Goal: Transaction & Acquisition: Purchase product/service

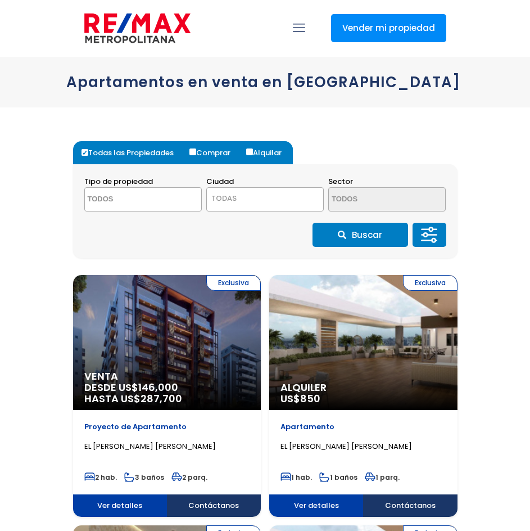
select select
click at [194, 151] on input "Comprar" at bounding box center [193, 151] width 7 height 7
radio input "true"
click at [122, 200] on textarea "Search" at bounding box center [133, 200] width 96 height 24
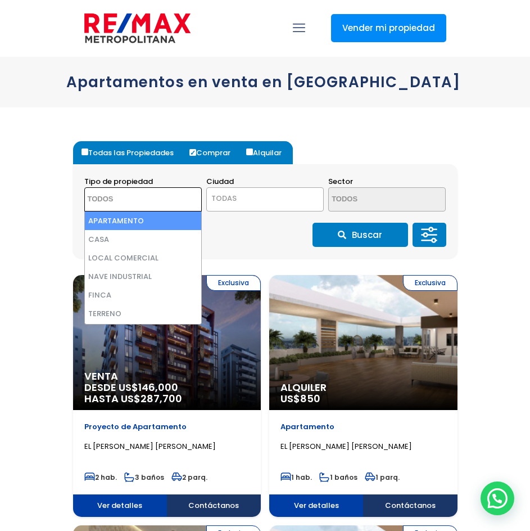
select select "apartment"
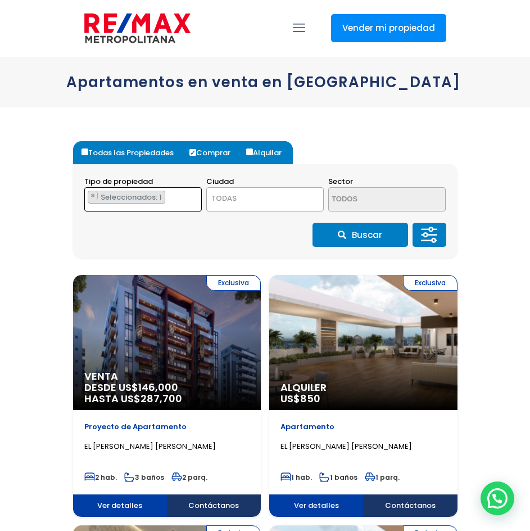
click at [234, 196] on span "TODAS" at bounding box center [223, 198] width 25 height 11
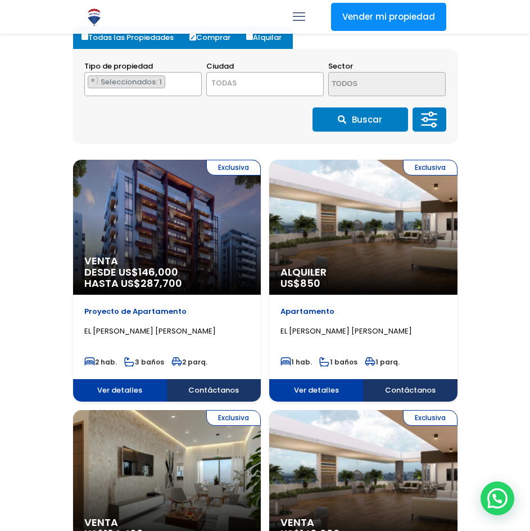
scroll to position [112, 0]
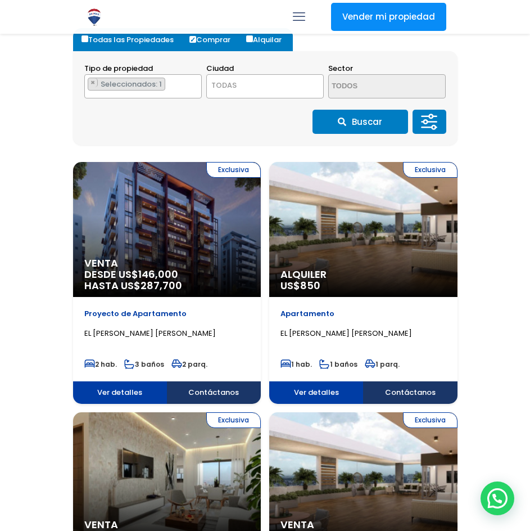
click at [151, 272] on span "146,000" at bounding box center [158, 274] width 40 height 14
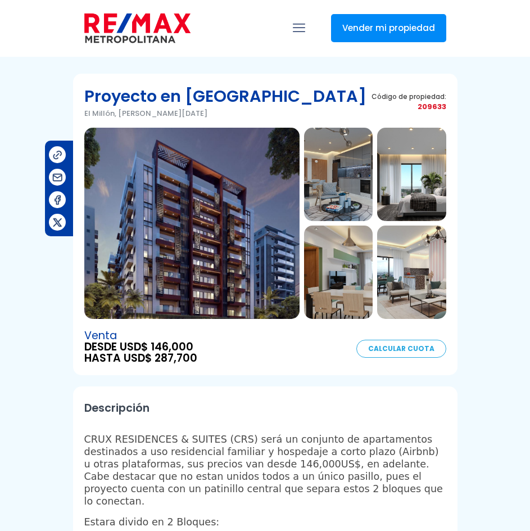
select select "PR"
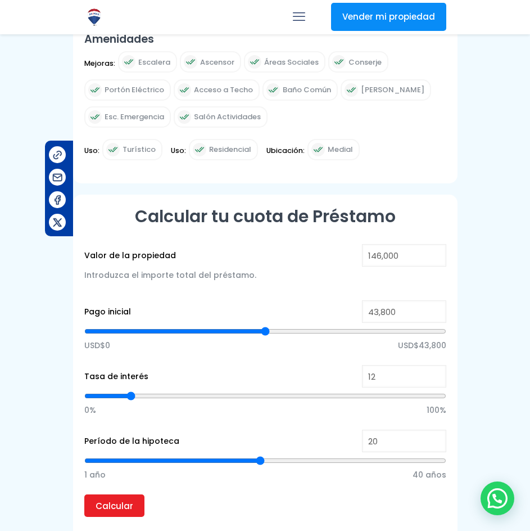
scroll to position [619, 0]
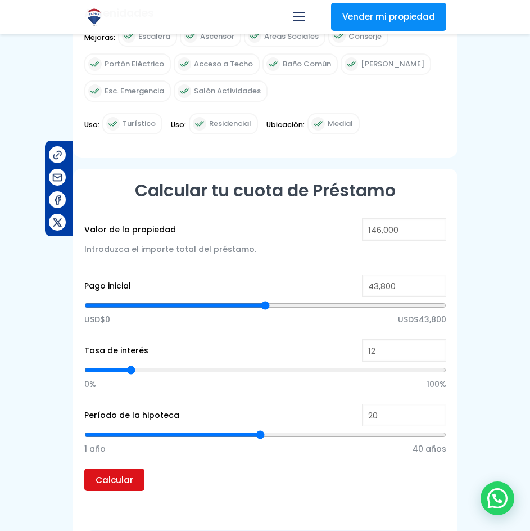
click at [103, 479] on input "Calcular" at bounding box center [114, 479] width 60 height 22
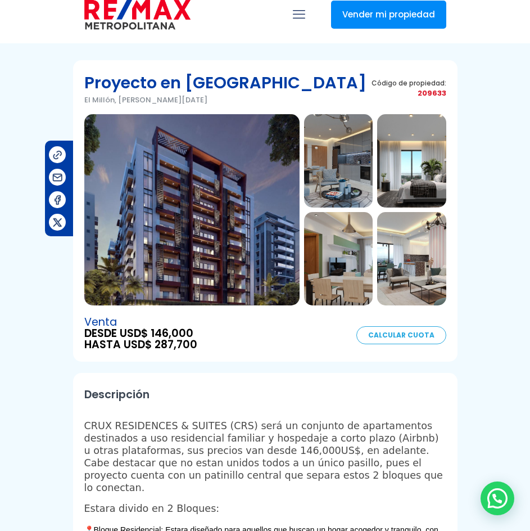
scroll to position [0, 0]
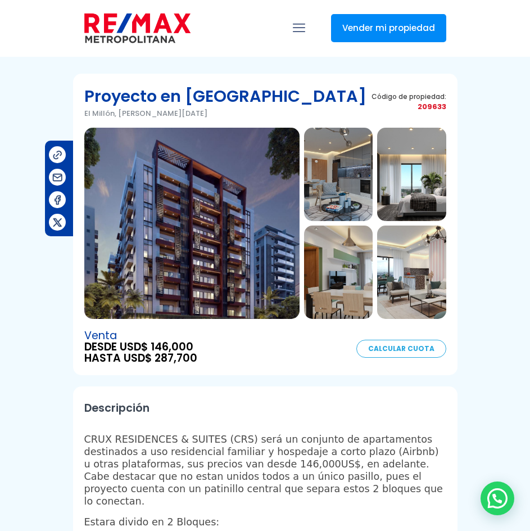
click at [332, 180] on img at bounding box center [338, 174] width 69 height 93
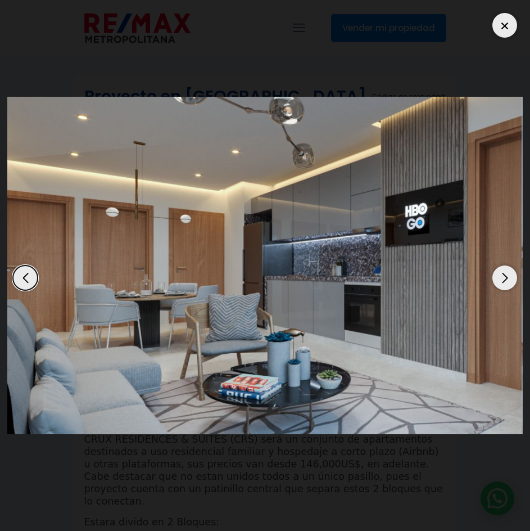
click at [507, 281] on div "Next slide" at bounding box center [505, 277] width 25 height 25
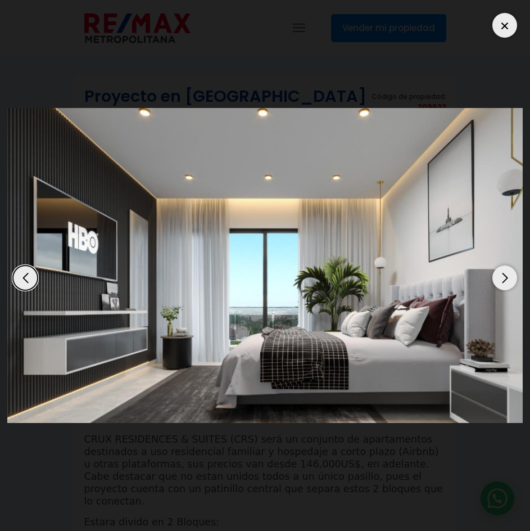
click at [507, 281] on div "Next slide" at bounding box center [505, 277] width 25 height 25
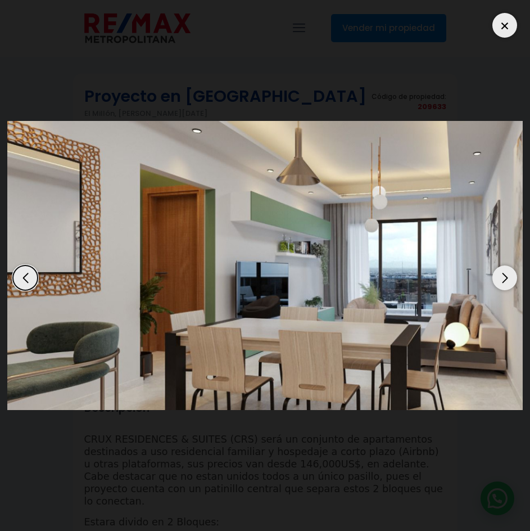
click at [507, 281] on div "Next slide" at bounding box center [505, 277] width 25 height 25
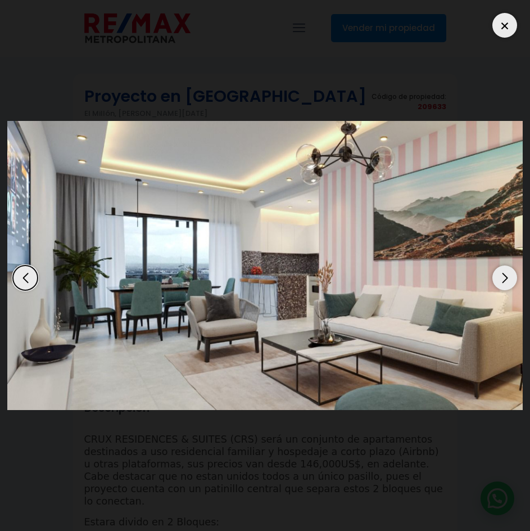
click at [507, 281] on div "Next slide" at bounding box center [505, 277] width 25 height 25
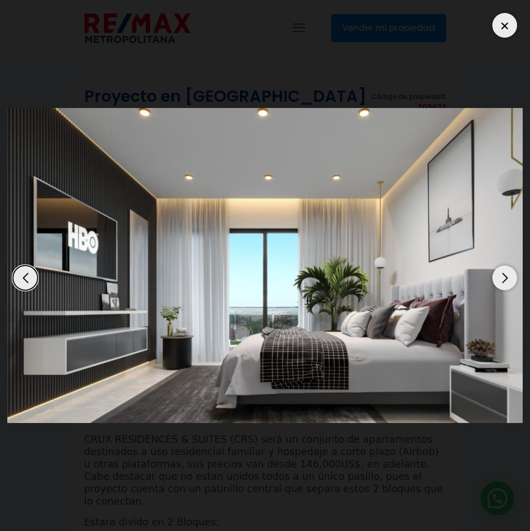
click at [506, 26] on div at bounding box center [505, 25] width 25 height 25
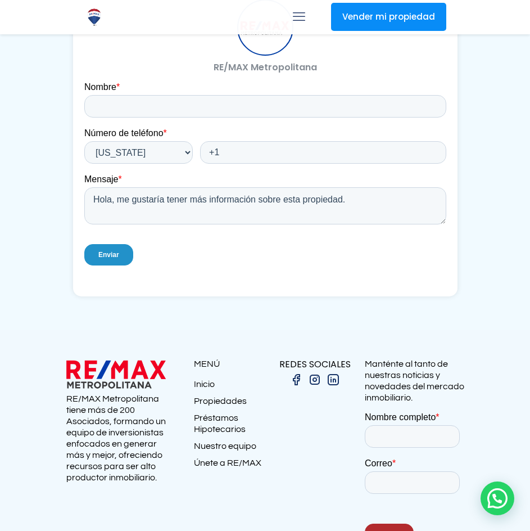
scroll to position [1125, 0]
